Goal: Check status

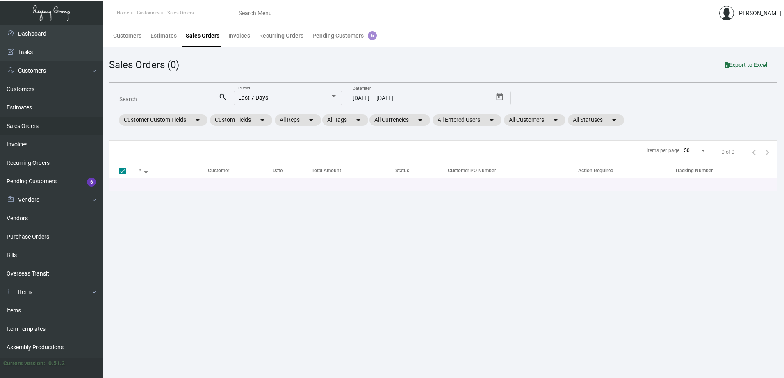
click at [141, 98] on input "Search" at bounding box center [168, 99] width 99 height 7
click at [33, 232] on link "Purchase Orders" at bounding box center [51, 236] width 102 height 18
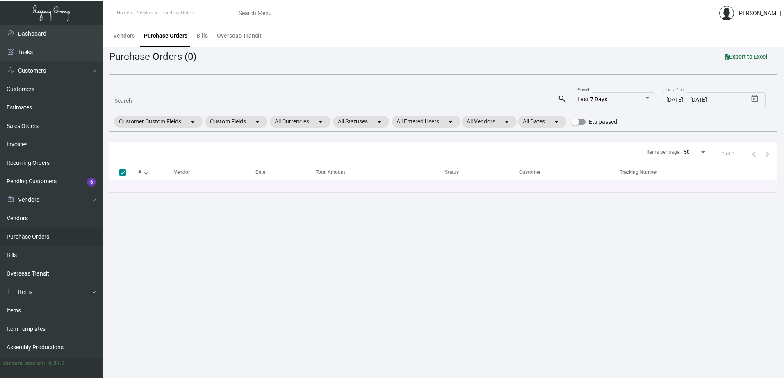
click at [131, 100] on input "Search" at bounding box center [335, 101] width 443 height 7
paste input "100376"
type input "100376"
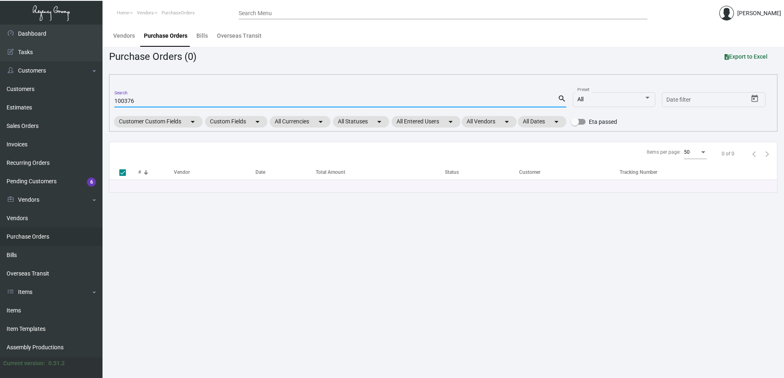
checkbox input "false"
type input "100376"
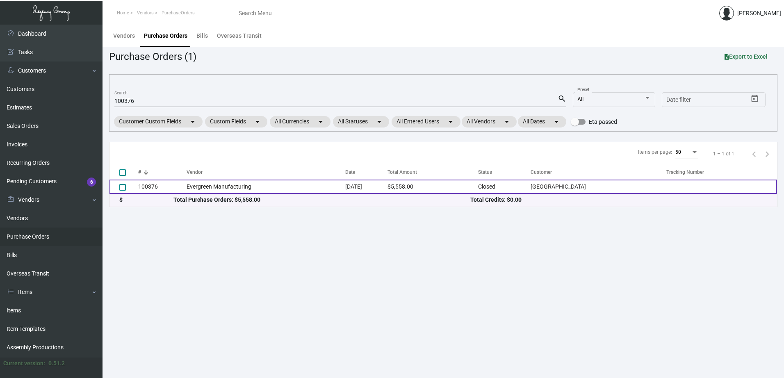
click at [149, 185] on td "100376" at bounding box center [162, 187] width 48 height 14
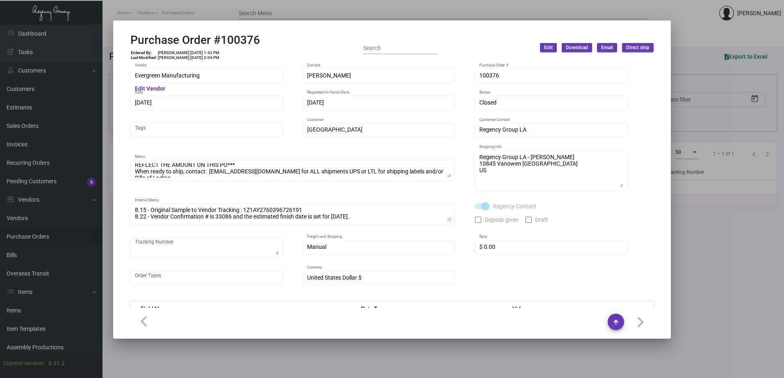
scroll to position [26, 0]
click at [697, 24] on div at bounding box center [392, 189] width 784 height 378
